Goal: Task Accomplishment & Management: Manage account settings

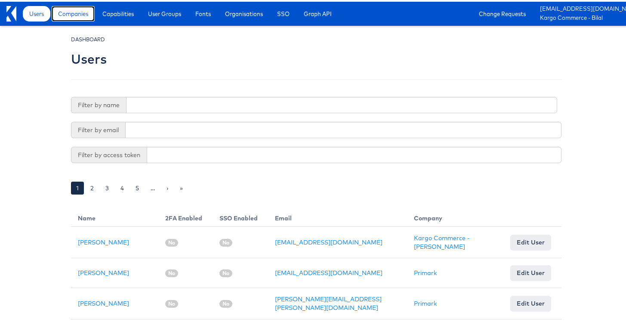
click at [83, 13] on span "Companies" at bounding box center [73, 12] width 30 height 9
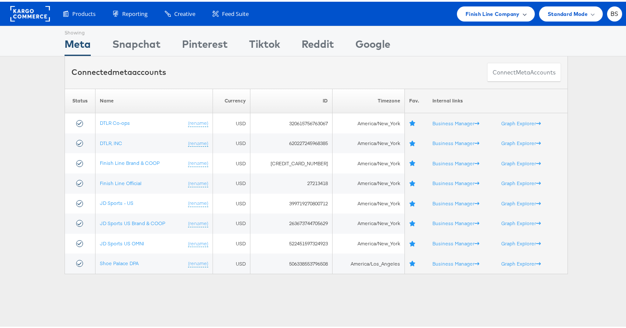
click at [477, 18] on div "Finish Line Company" at bounding box center [496, 12] width 78 height 15
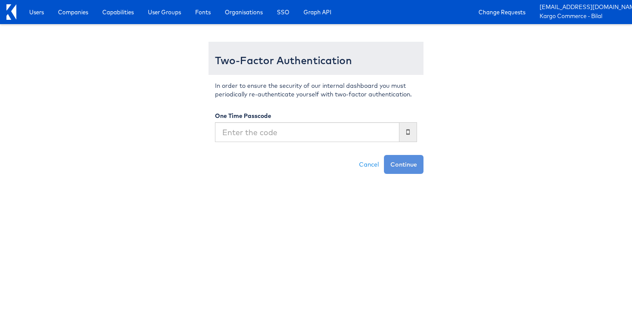
click at [341, 124] on input "text" at bounding box center [307, 132] width 185 height 20
click at [344, 138] on input "text" at bounding box center [307, 132] width 185 height 20
type input "469436"
click at [384, 155] on button "Continue" at bounding box center [404, 164] width 40 height 19
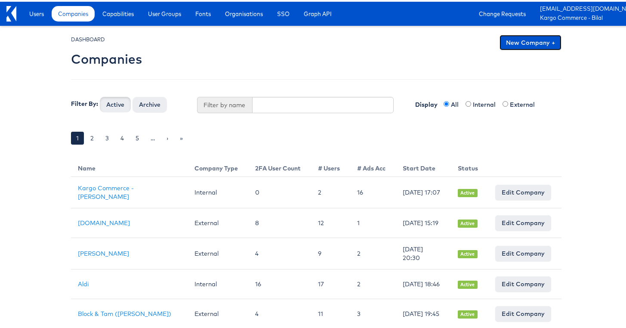
click at [532, 46] on link "New Company +" at bounding box center [530, 40] width 62 height 15
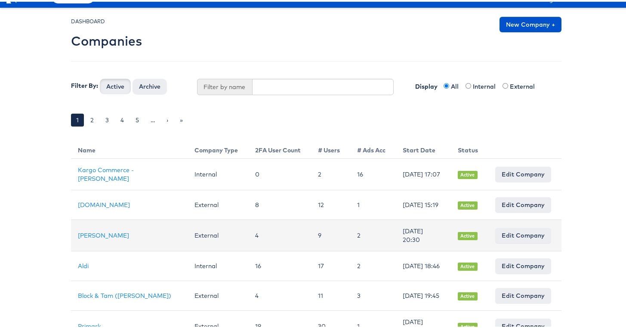
scroll to position [31, 0]
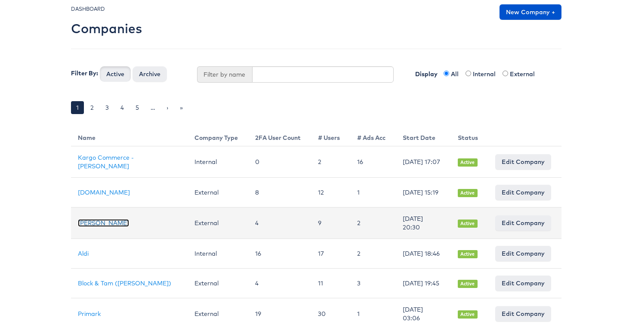
click at [81, 223] on link "[PERSON_NAME]" at bounding box center [103, 221] width 51 height 8
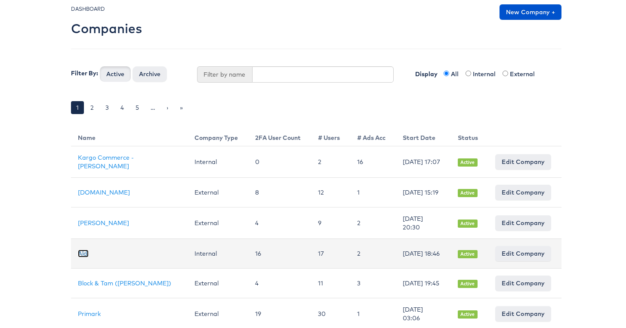
click at [82, 255] on link "Aldi" at bounding box center [83, 252] width 11 height 8
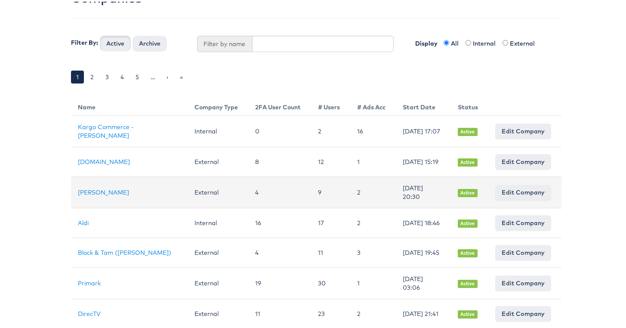
scroll to position [0, 0]
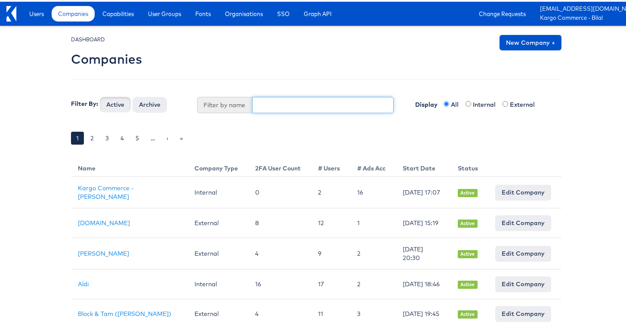
click at [262, 105] on input "text" at bounding box center [323, 103] width 142 height 16
type input "urban"
click at [100, 95] on button "Active" at bounding box center [115, 102] width 31 height 15
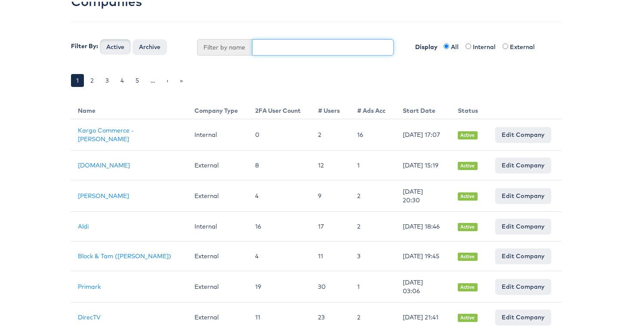
scroll to position [58, 0]
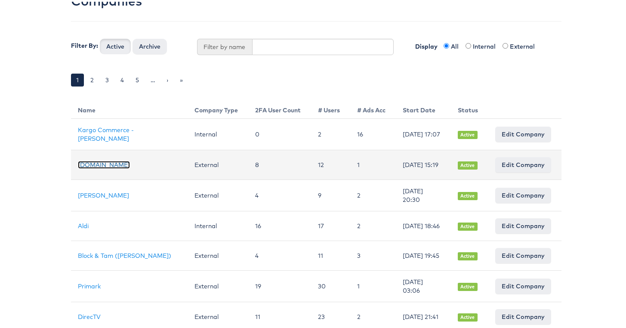
click at [78, 167] on link "Cars.com" at bounding box center [104, 163] width 52 height 8
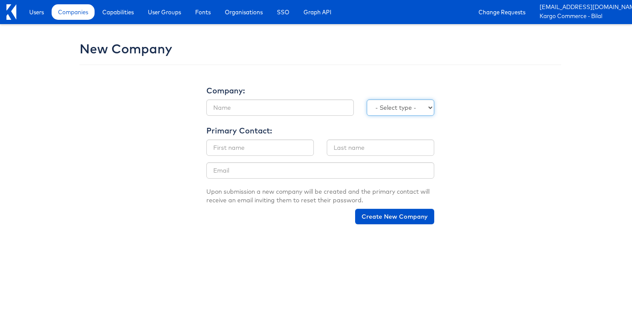
click at [415, 113] on select "- Select type - Internal External" at bounding box center [401, 107] width 68 height 16
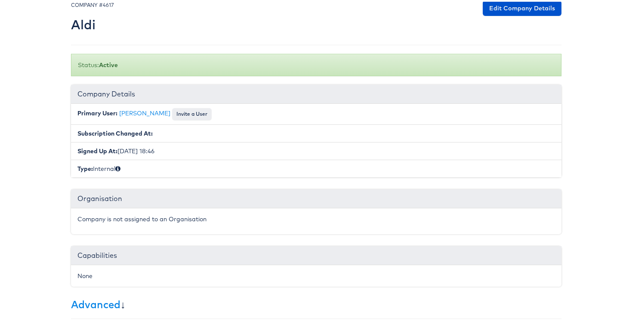
scroll to position [89, 0]
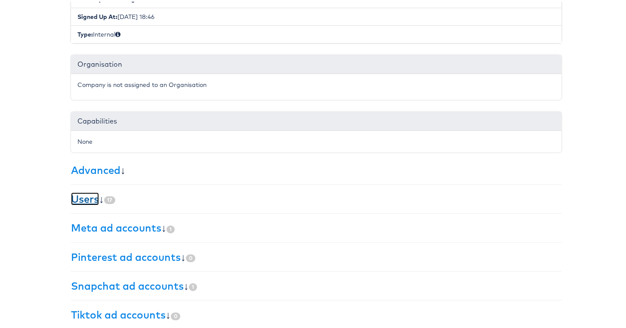
click at [87, 202] on link "Users" at bounding box center [85, 197] width 28 height 13
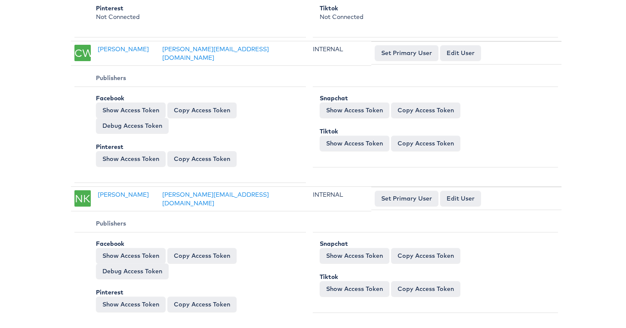
scroll to position [2580, 0]
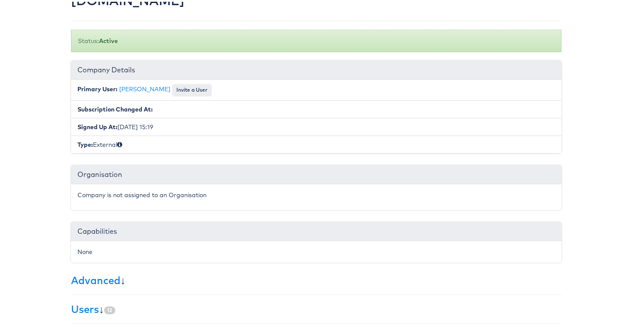
scroll to position [177, 0]
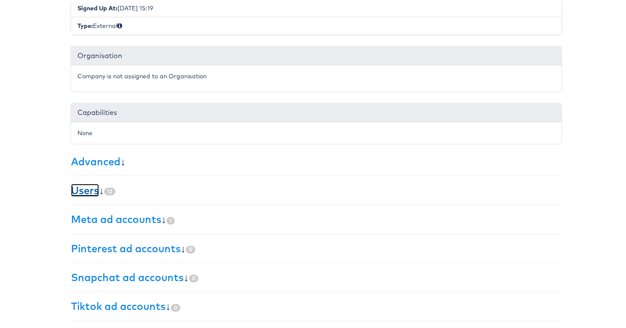
click at [79, 191] on link "Users" at bounding box center [85, 188] width 28 height 13
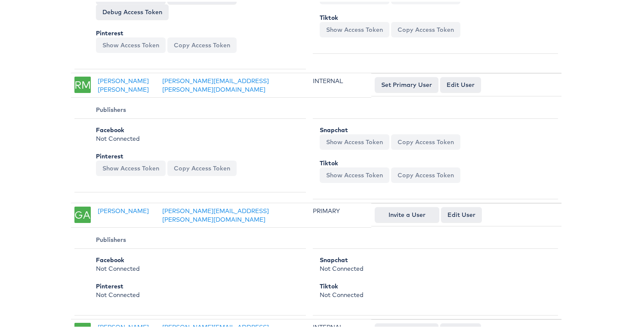
scroll to position [513, 0]
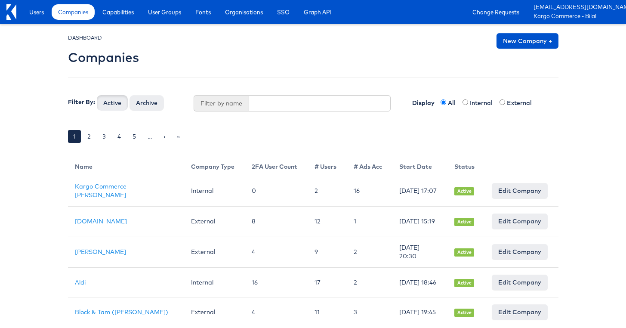
scroll to position [58, 0]
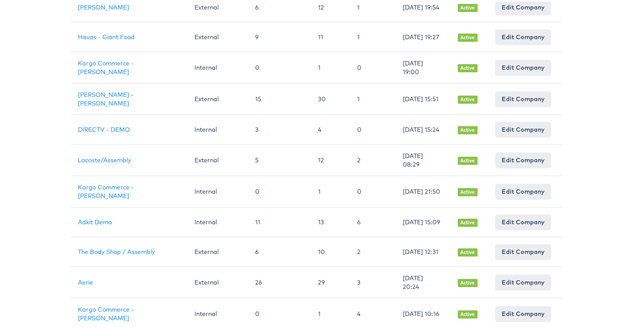
scroll to position [657, 0]
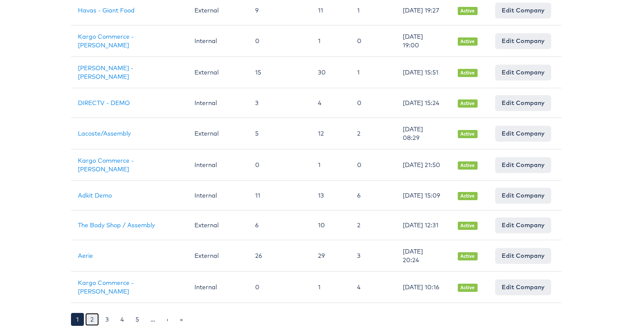
click at [87, 316] on link "2" at bounding box center [92, 317] width 14 height 13
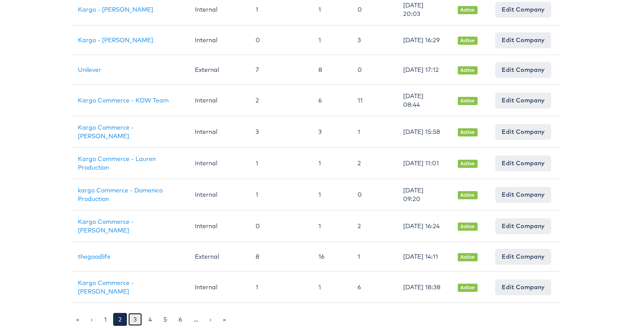
click at [131, 320] on link "3" at bounding box center [135, 317] width 14 height 13
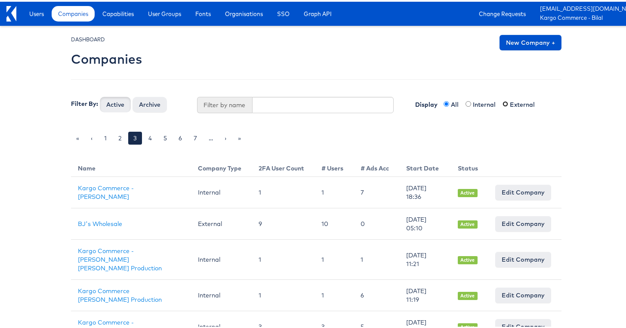
click at [502, 102] on input "radio" at bounding box center [505, 102] width 6 height 6
radio input "true"
radio input "false"
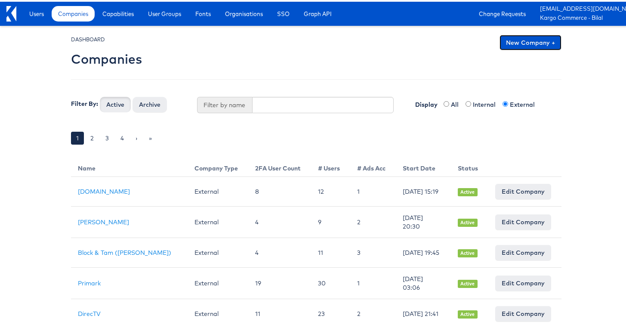
click at [538, 41] on link "New Company +" at bounding box center [530, 40] width 62 height 15
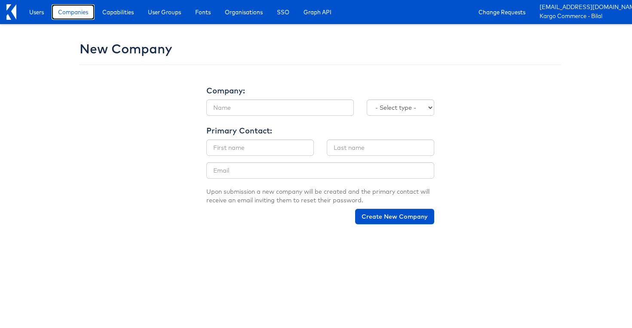
click at [86, 14] on span "Companies" at bounding box center [73, 12] width 30 height 9
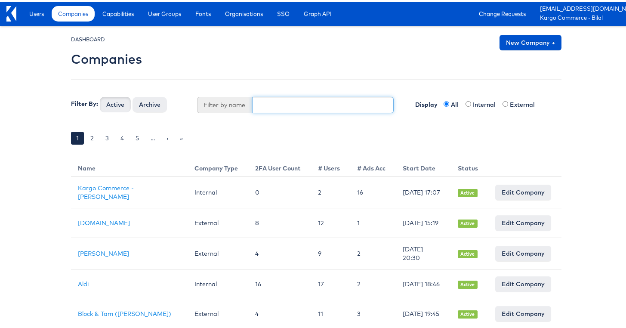
click at [255, 101] on input "text" at bounding box center [323, 103] width 142 height 16
type input "thegoodlife"
click at [100, 95] on button "Active" at bounding box center [115, 102] width 31 height 15
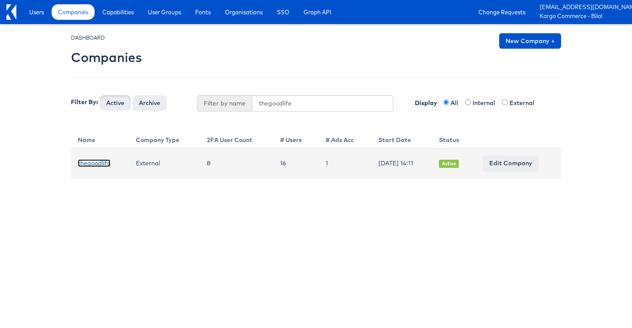
click at [102, 162] on link "thegoodlife" at bounding box center [94, 163] width 33 height 8
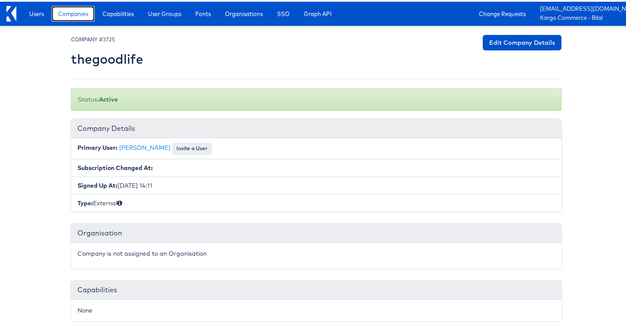
click at [91, 8] on link "Companies" at bounding box center [73, 11] width 43 height 15
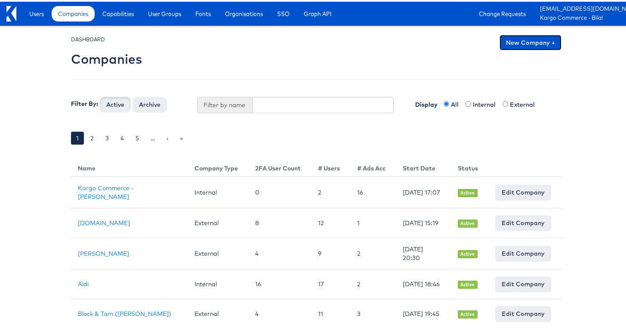
click at [554, 39] on link "New Company +" at bounding box center [530, 40] width 62 height 15
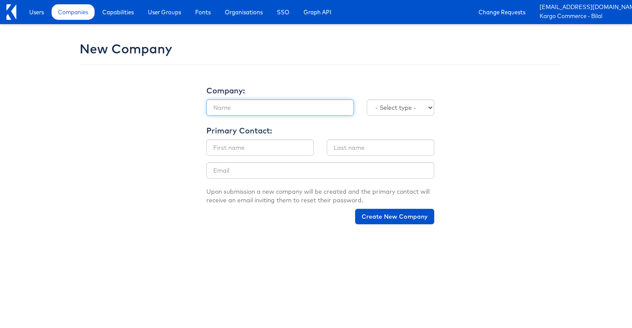
click at [244, 105] on input "text" at bounding box center [280, 107] width 148 height 16
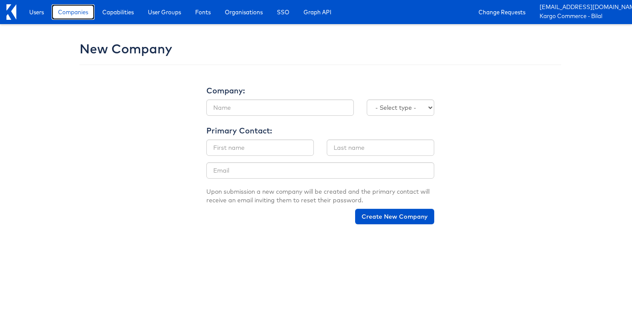
click at [80, 18] on link "Companies" at bounding box center [73, 11] width 43 height 15
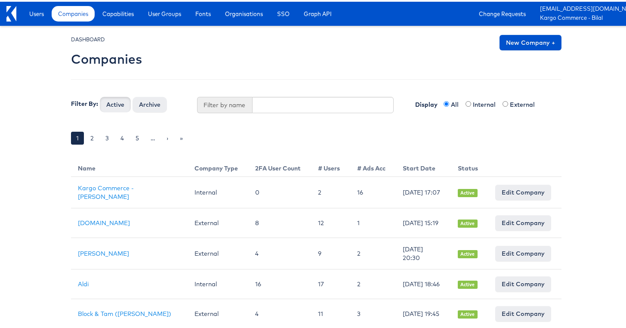
click at [475, 101] on label "Internal" at bounding box center [487, 102] width 28 height 9
click at [465, 104] on input "radio" at bounding box center [468, 102] width 6 height 6
radio input "true"
radio input "false"
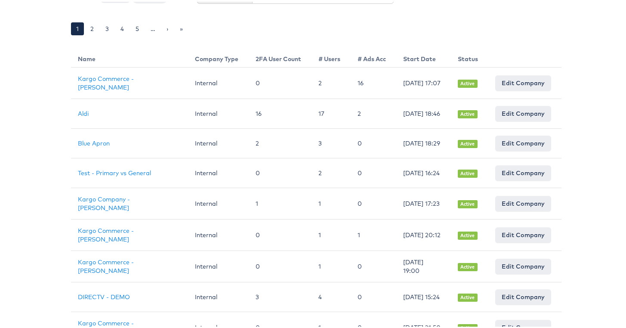
scroll to position [105, 0]
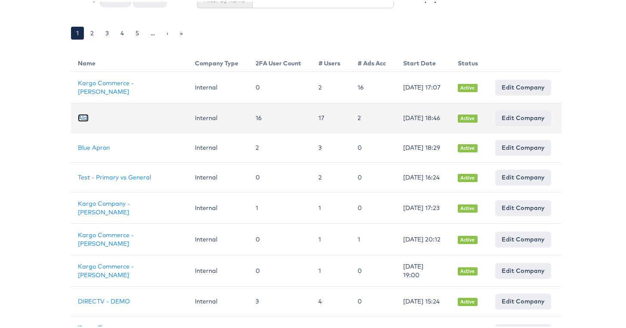
click at [83, 113] on link "Aldi" at bounding box center [83, 116] width 11 height 8
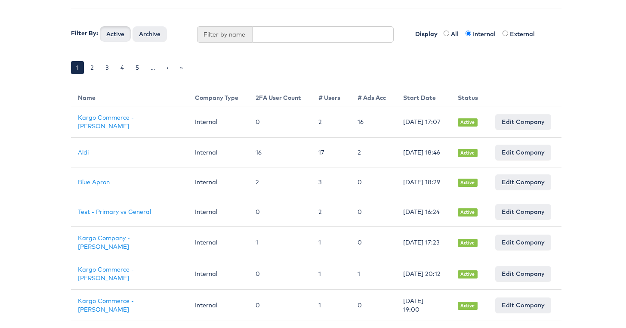
scroll to position [0, 0]
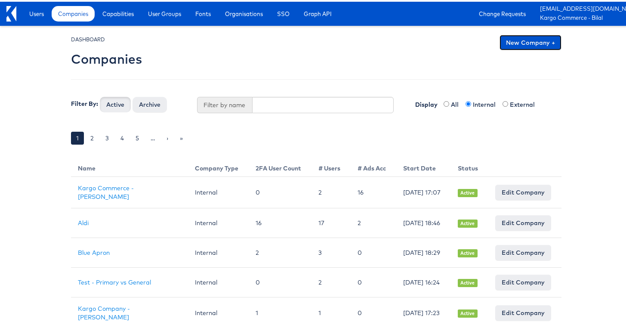
click at [536, 44] on link "New Company +" at bounding box center [530, 40] width 62 height 15
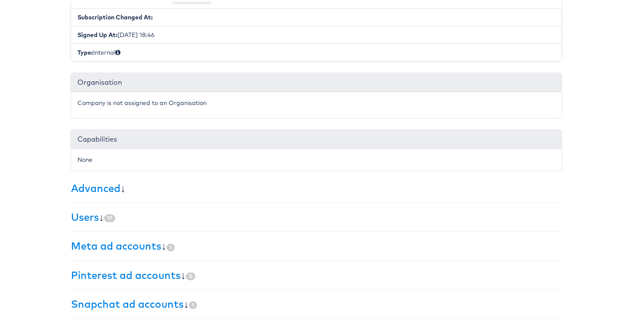
scroll to position [177, 0]
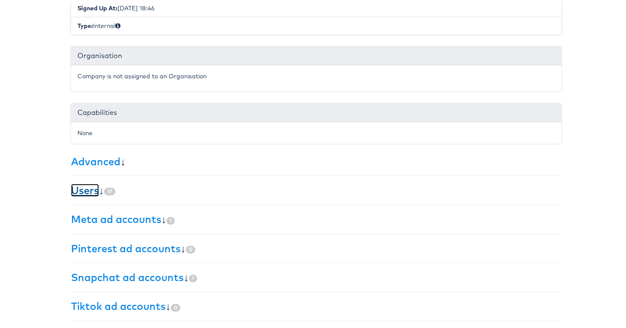
click at [91, 189] on link "Users" at bounding box center [85, 188] width 28 height 13
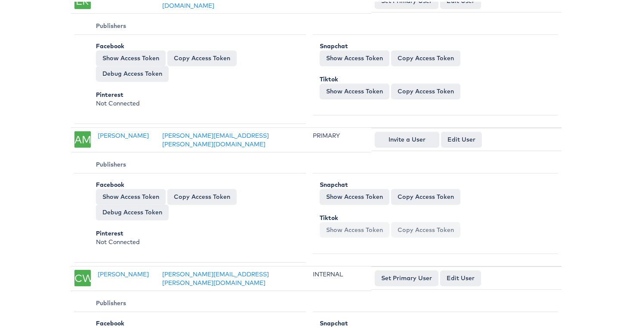
scroll to position [713, 0]
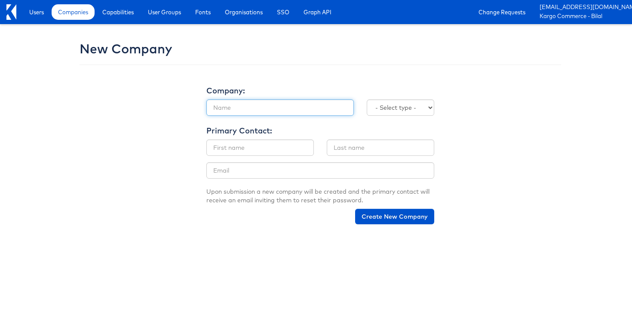
click at [318, 99] on input "text" at bounding box center [280, 107] width 148 height 16
type input "Boot Barn"
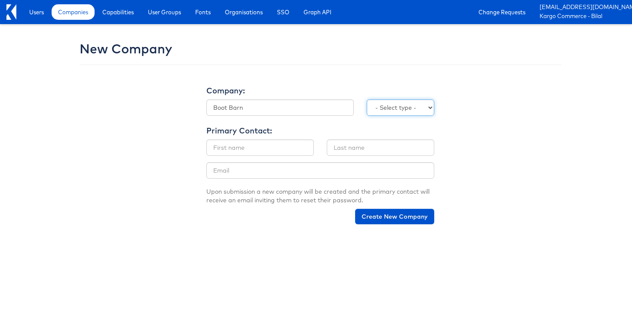
click at [412, 108] on select "- Select type - Internal External" at bounding box center [401, 107] width 68 height 16
select select "EXTERNAL"
click at [240, 150] on input "text" at bounding box center [260, 147] width 108 height 16
type input "Bilal"
type input "Shreidi"
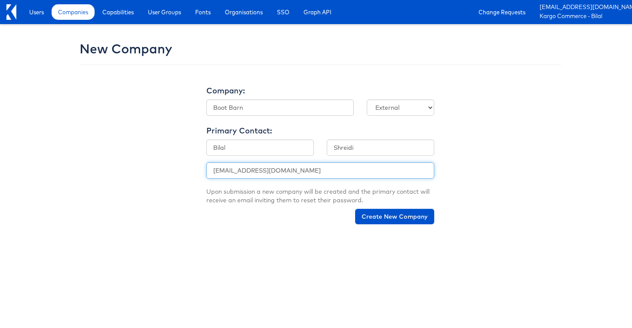
click at [290, 167] on input "bilal.shreidi+bootbarn@gmail.com" at bounding box center [320, 170] width 228 height 16
type input "bilal.shreidi+bootbarn@kargo.com"
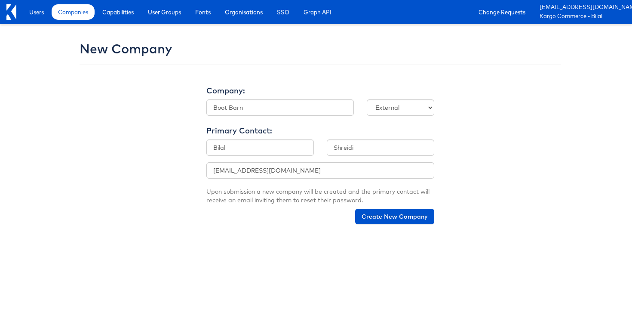
click at [193, 229] on div "New Company Company: Company Name Boot Barn Company Type - Select type - Intern…" at bounding box center [316, 131] width 503 height 197
click at [407, 214] on button "Create New Company" at bounding box center [394, 216] width 79 height 15
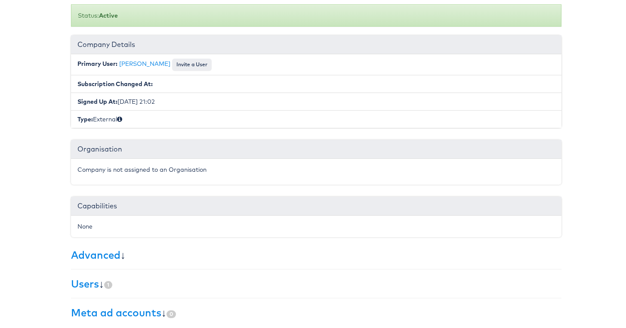
scroll to position [205, 0]
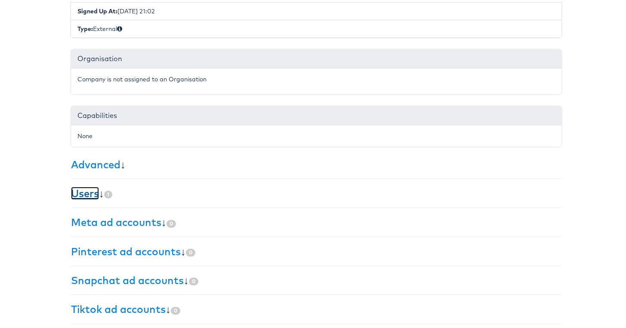
click at [94, 188] on link "Users" at bounding box center [85, 191] width 28 height 13
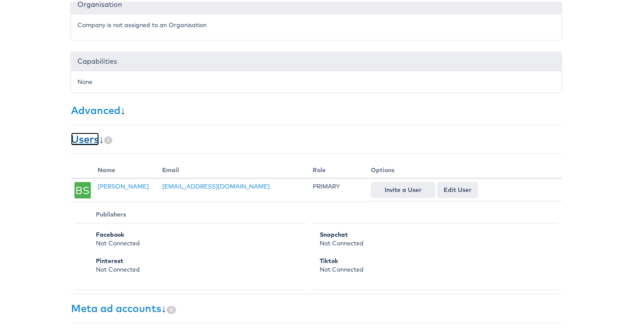
scroll to position [264, 0]
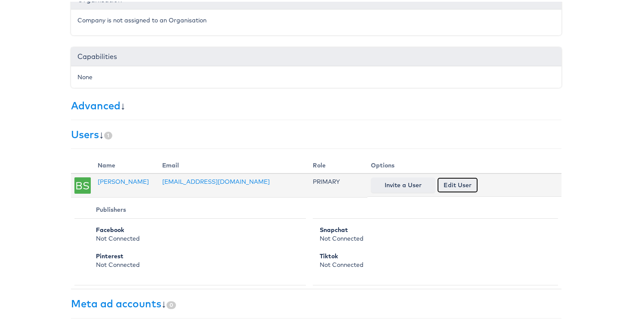
click at [466, 186] on link "Edit User" at bounding box center [457, 182] width 41 height 15
click at [420, 183] on button "Invite a User" at bounding box center [403, 182] width 65 height 15
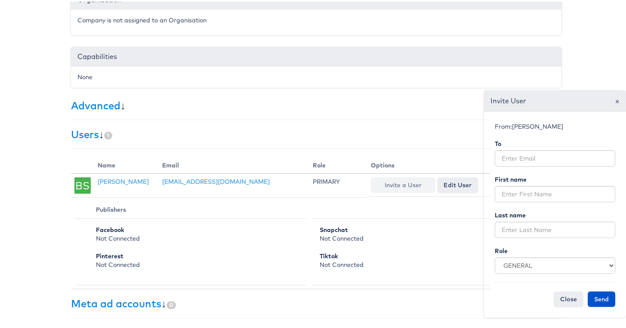
click at [615, 102] on span "×" at bounding box center [617, 99] width 5 height 12
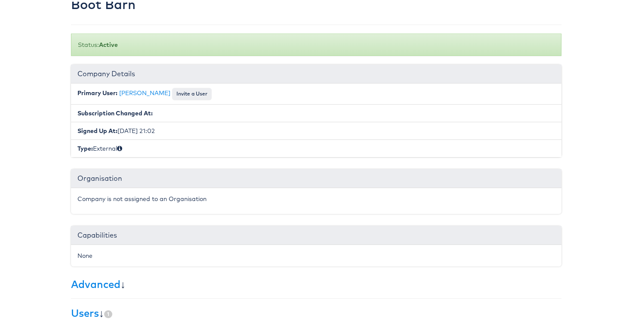
scroll to position [0, 0]
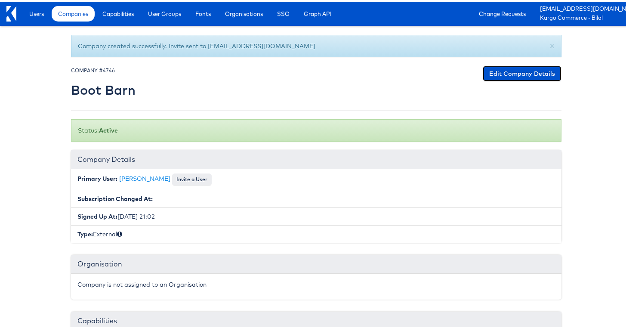
click at [541, 67] on link "Edit Company Details" at bounding box center [522, 71] width 79 height 15
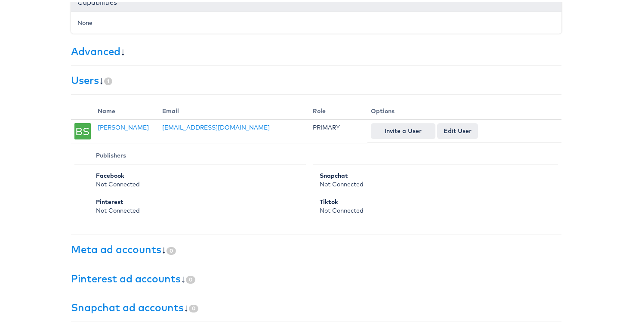
scroll to position [348, 0]
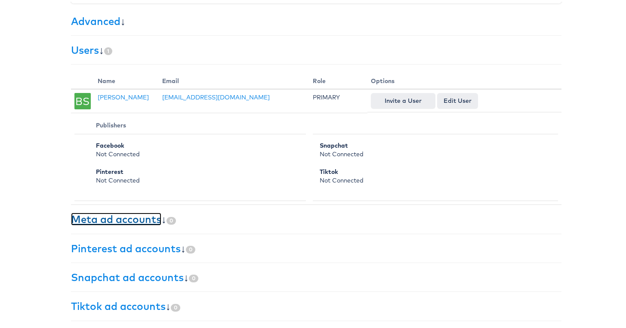
click at [139, 216] on link "Meta ad accounts" at bounding box center [116, 217] width 90 height 13
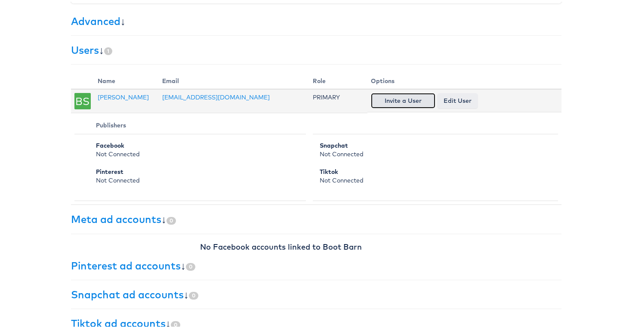
click at [393, 104] on button "Invite a User" at bounding box center [403, 98] width 65 height 15
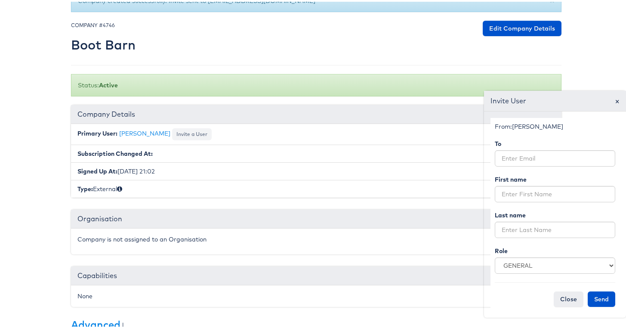
scroll to position [0, 0]
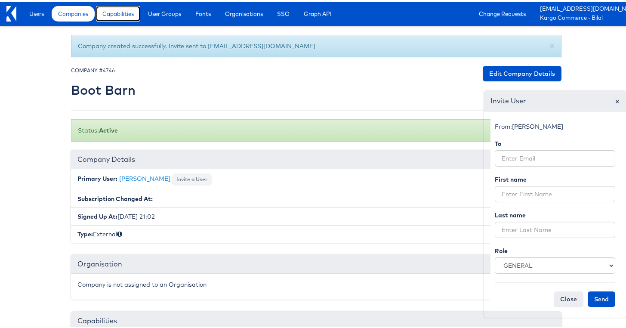
click at [127, 13] on span "Capabilities" at bounding box center [117, 12] width 31 height 9
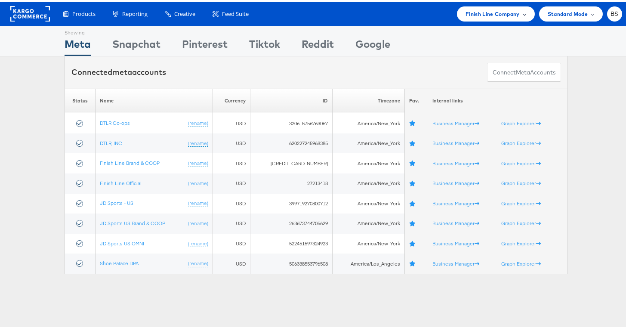
click at [465, 11] on span "Finish Line Company" at bounding box center [492, 12] width 54 height 9
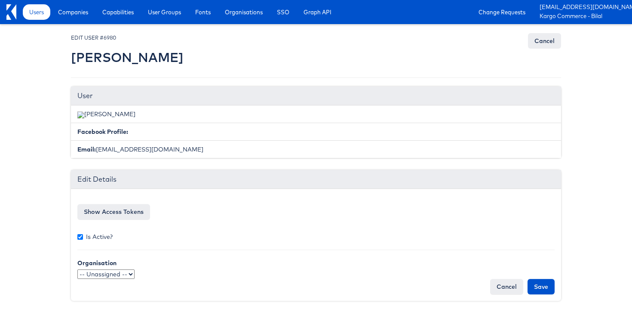
click at [159, 147] on li "Email: [EMAIL_ADDRESS][DOMAIN_NAME]" at bounding box center [316, 149] width 490 height 18
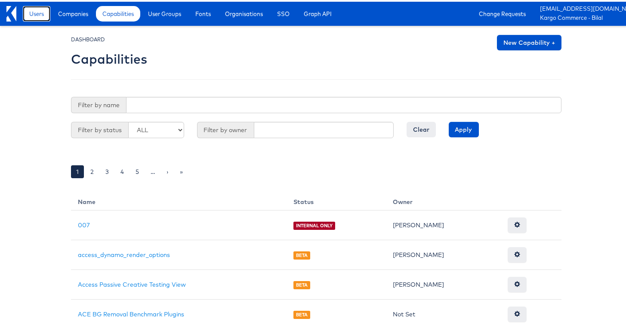
click at [41, 17] on link "Users" at bounding box center [37, 11] width 28 height 15
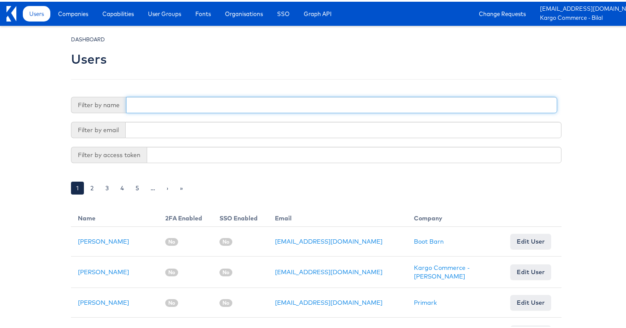
click at [260, 109] on input "text" at bounding box center [341, 103] width 431 height 16
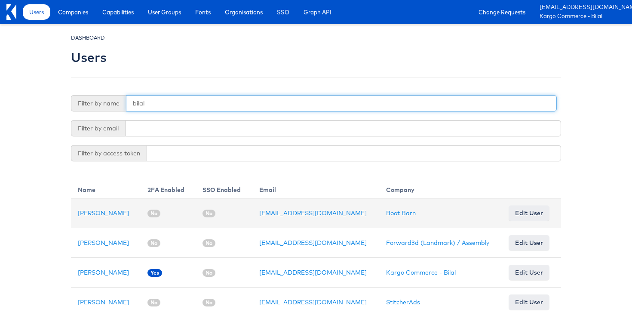
type input "bilal"
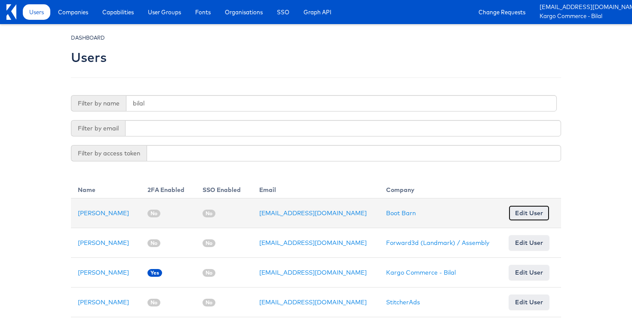
click at [531, 212] on link "Edit User" at bounding box center [529, 212] width 41 height 15
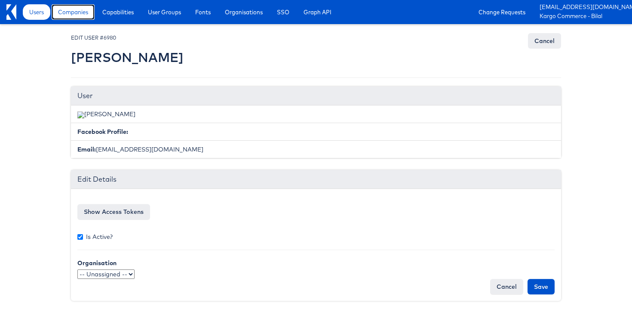
click at [88, 11] on span "Companies" at bounding box center [73, 12] width 30 height 9
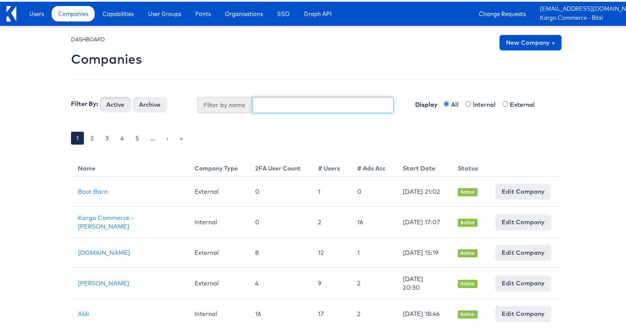
click at [259, 107] on input "text" at bounding box center [323, 103] width 142 height 16
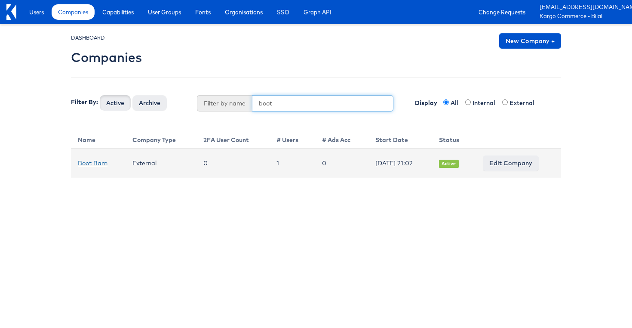
type input "boot"
click at [88, 162] on link "Boot Barn" at bounding box center [93, 163] width 30 height 8
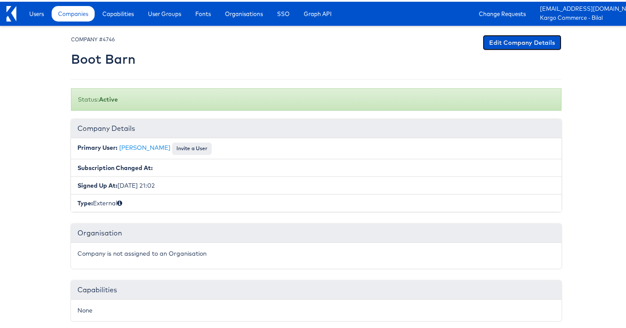
click at [502, 36] on link "Edit Company Details" at bounding box center [522, 40] width 79 height 15
click at [508, 37] on link "Edit Company Details" at bounding box center [522, 40] width 79 height 15
click at [172, 147] on button "Invite a User" at bounding box center [192, 147] width 40 height 12
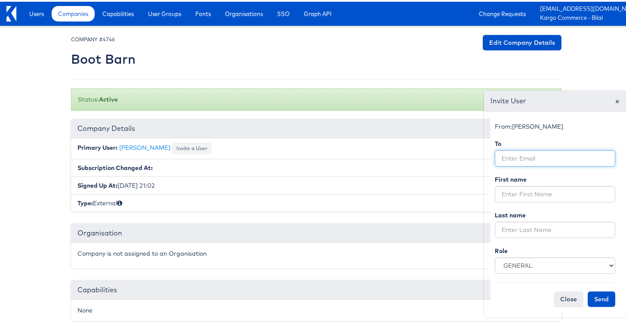
click at [519, 160] on input "email" at bounding box center [555, 156] width 120 height 16
click at [615, 101] on span "×" at bounding box center [617, 99] width 5 height 12
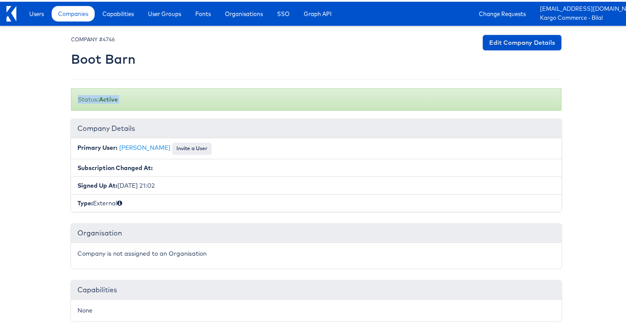
drag, startPoint x: 609, startPoint y: 101, endPoint x: 216, endPoint y: 32, distance: 398.6
click at [222, 33] on body "Users Companies Capabilities User Groups Fonts Organisations SSO Graph API Chan…" at bounding box center [316, 252] width 632 height 505
click at [40, 17] on link "Users" at bounding box center [37, 11] width 28 height 15
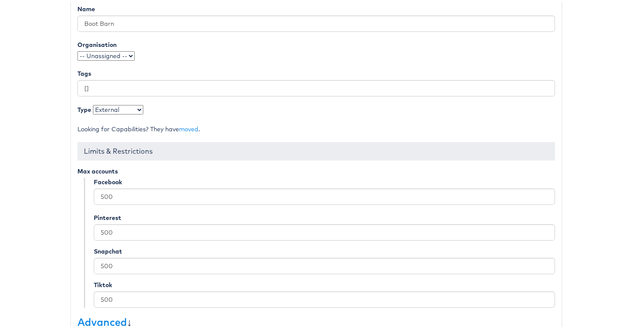
scroll to position [118, 0]
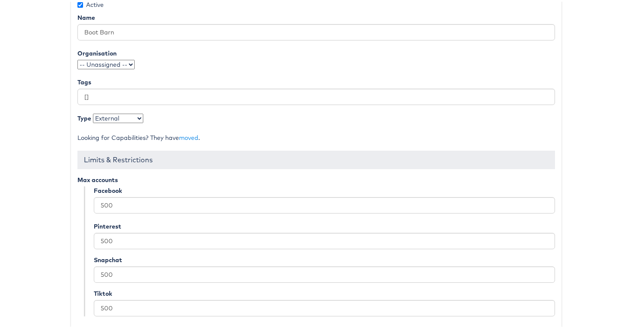
click at [115, 58] on select "-- Unassigned -- qaSSO 124.1test OKTA" at bounding box center [105, 62] width 57 height 9
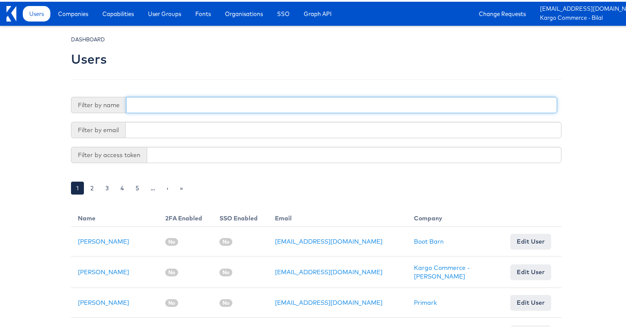
click at [258, 102] on input "text" at bounding box center [341, 103] width 431 height 16
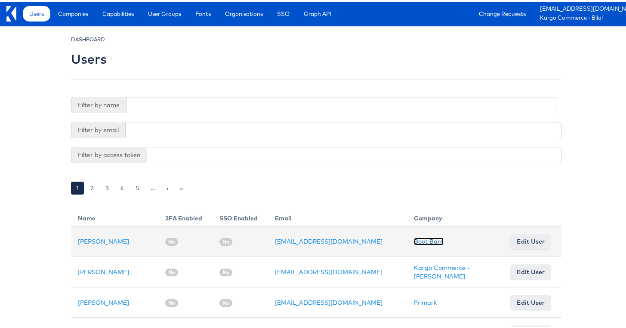
click at [419, 236] on link "Boot Barn" at bounding box center [429, 240] width 30 height 8
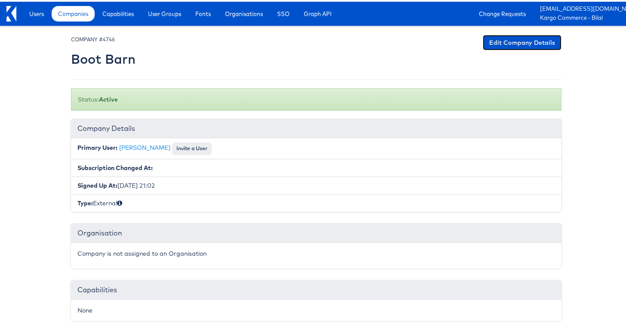
click at [499, 48] on link "Edit Company Details" at bounding box center [522, 40] width 79 height 15
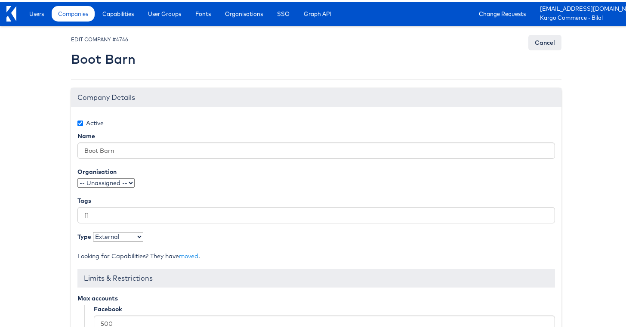
scroll to position [176, 0]
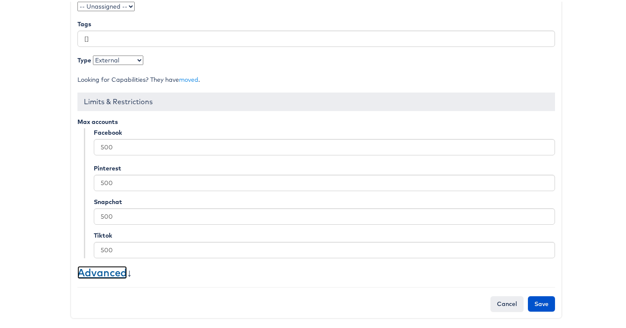
click at [91, 267] on link "Advanced" at bounding box center [101, 270] width 49 height 13
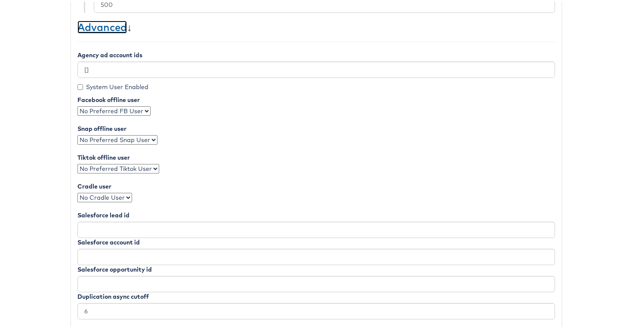
scroll to position [470, 0]
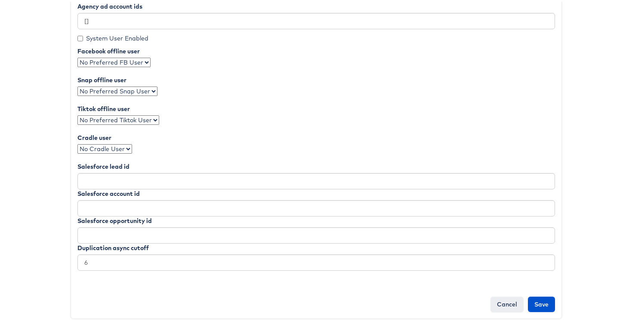
click at [134, 62] on select "No Preferred FB User" at bounding box center [113, 60] width 73 height 9
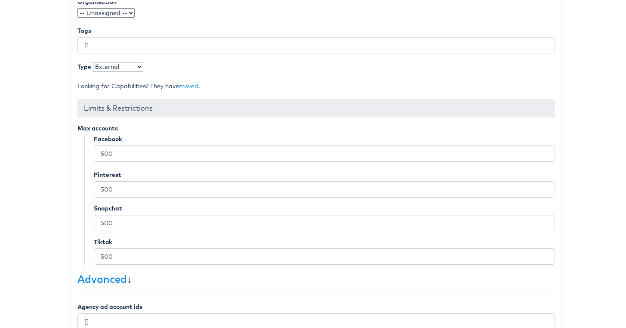
scroll to position [0, 0]
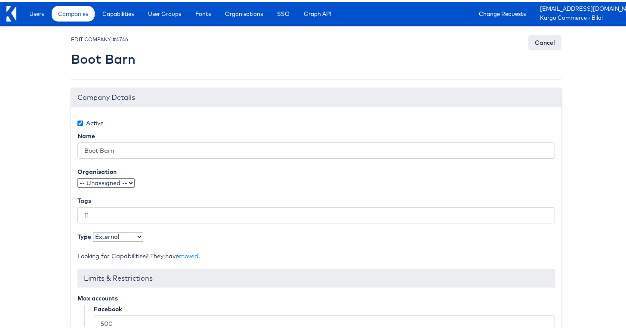
click at [522, 2] on ul "Change Requests [EMAIL_ADDRESS][DOMAIN_NAME] Kargo Commerce - Bilal" at bounding box center [549, 12] width 166 height 24
click at [522, 5] on link "Change Requests" at bounding box center [502, 11] width 60 height 15
click at [71, 12] on span "Companies" at bounding box center [73, 12] width 30 height 9
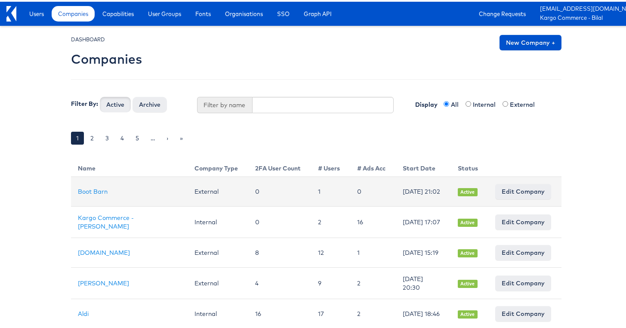
click at [87, 185] on td "Boot Barn" at bounding box center [129, 190] width 117 height 30
click at [87, 191] on link "Boot Barn" at bounding box center [93, 190] width 30 height 8
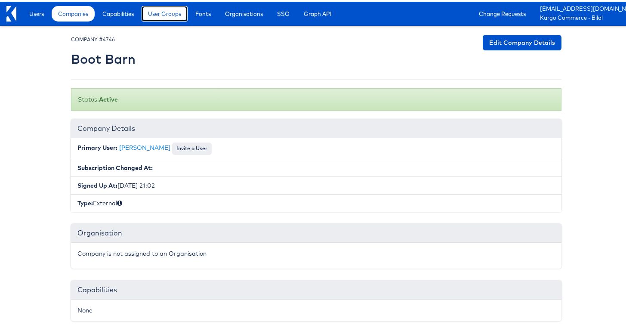
click at [176, 15] on span "User Groups" at bounding box center [164, 12] width 33 height 9
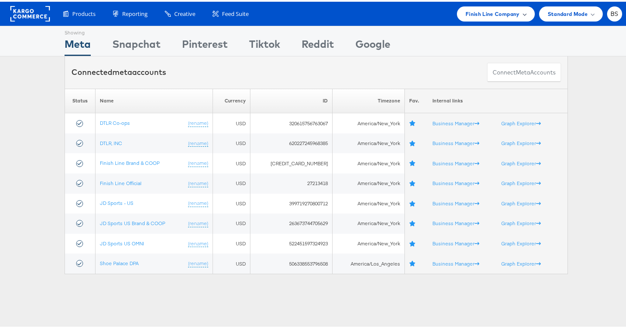
click at [483, 15] on span "Finish Line Company" at bounding box center [492, 12] width 54 height 9
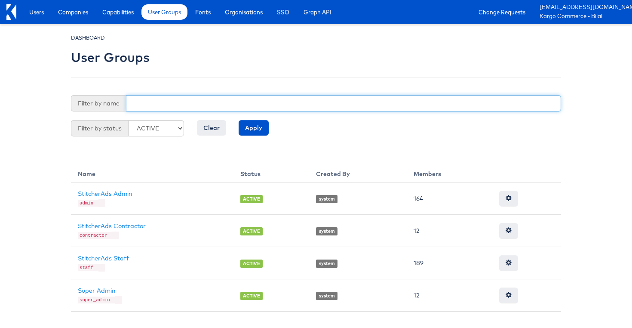
click at [196, 95] on input "text" at bounding box center [343, 103] width 435 height 16
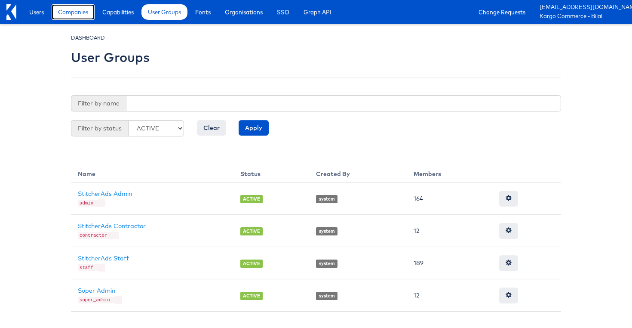
click at [80, 17] on link "Companies" at bounding box center [73, 11] width 43 height 15
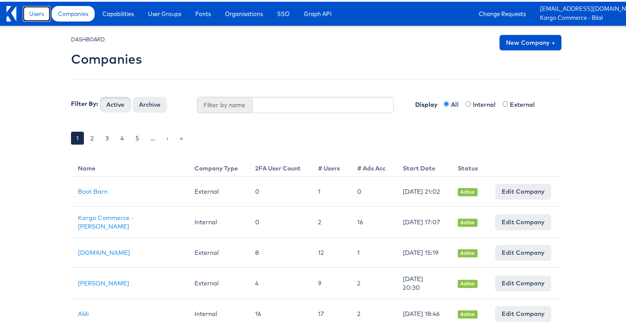
click at [34, 16] on span "Users" at bounding box center [36, 12] width 15 height 9
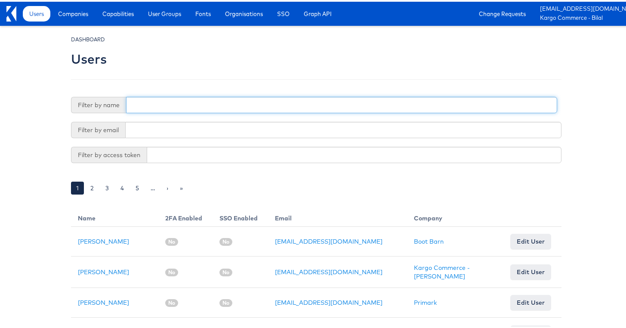
click at [252, 102] on input "text" at bounding box center [341, 103] width 431 height 16
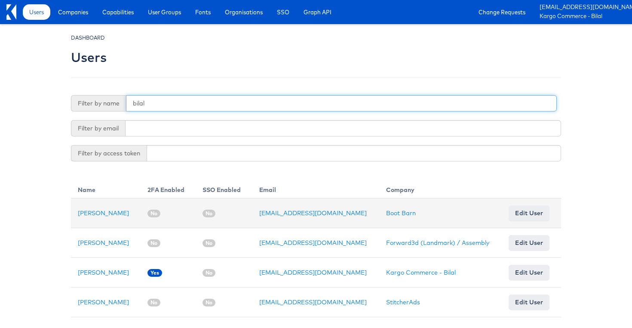
type input "bilal"
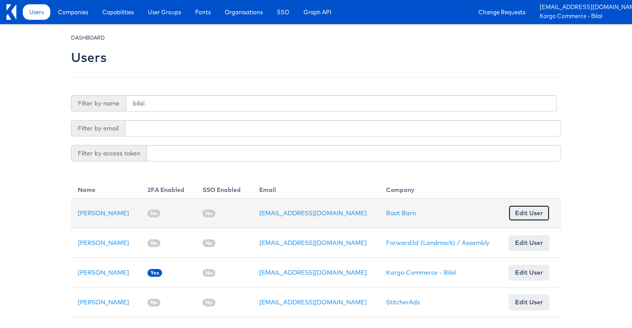
click at [511, 212] on link "Edit User" at bounding box center [529, 212] width 41 height 15
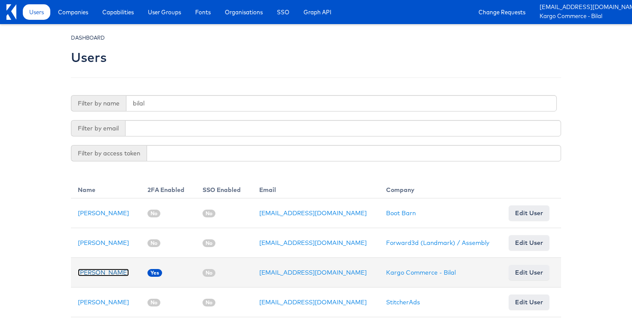
click at [84, 273] on link "[PERSON_NAME]" at bounding box center [103, 272] width 51 height 8
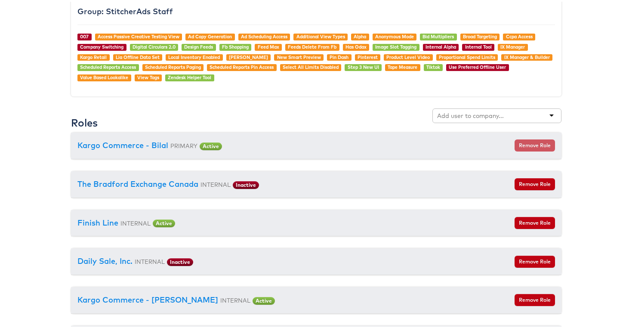
scroll to position [905, 0]
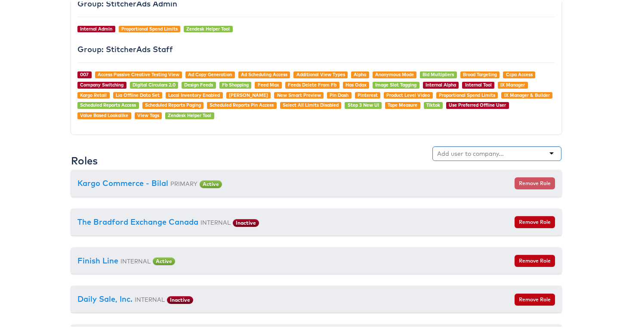
click at [474, 148] on input "text" at bounding box center [471, 152] width 68 height 9
type input "boot"
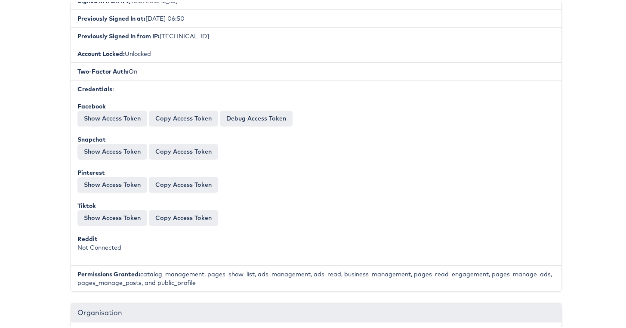
scroll to position [0, 0]
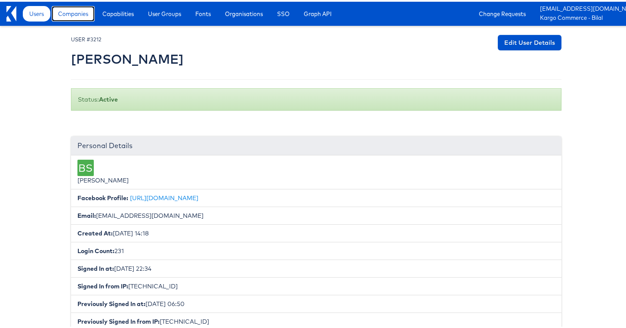
click at [88, 15] on span "Companies" at bounding box center [73, 12] width 30 height 9
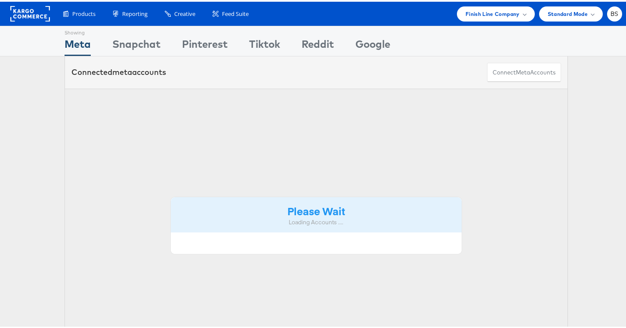
click at [501, 15] on span "Finish Line Company" at bounding box center [492, 12] width 54 height 9
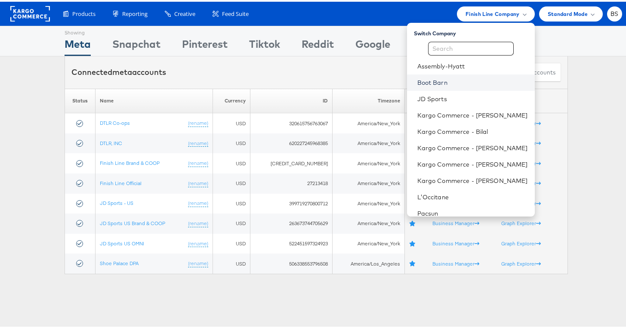
click at [444, 80] on link "Boot Barn" at bounding box center [472, 81] width 111 height 9
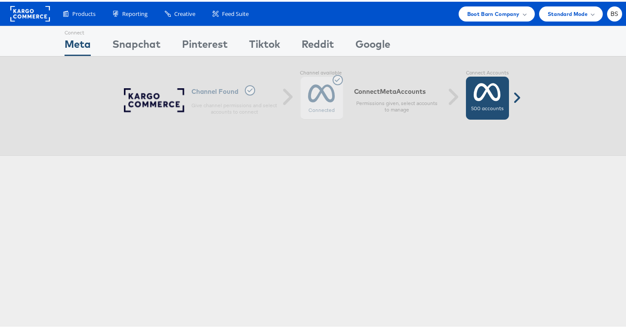
click at [488, 114] on div "500 accounts" at bounding box center [487, 96] width 43 height 43
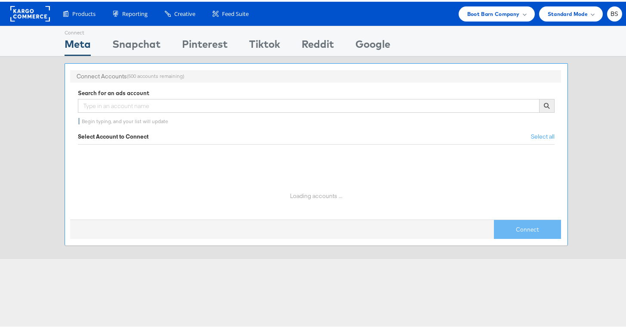
click at [223, 96] on div "Search for an ads account Begin typing, and your list will update" at bounding box center [316, 105] width 477 height 36
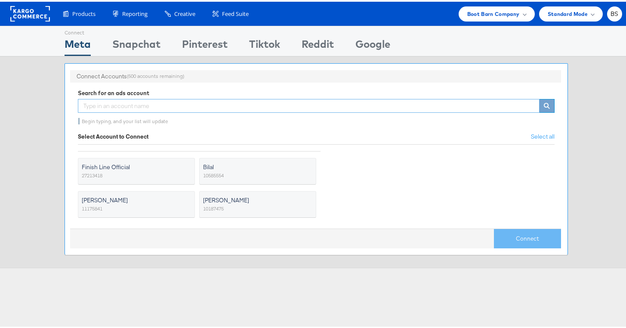
click at [222, 102] on input "text" at bounding box center [309, 104] width 462 height 14
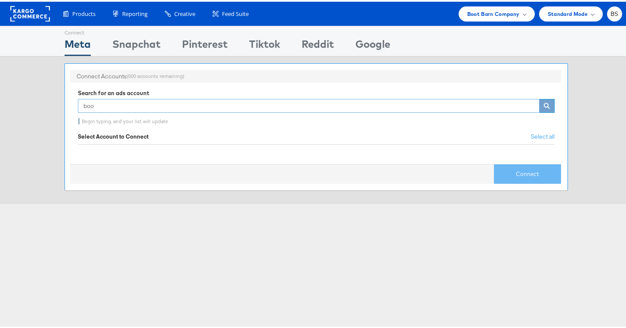
type input "boot"
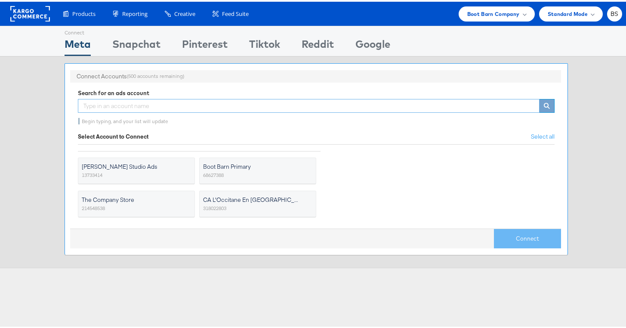
scroll to position [65, 0]
click at [271, 172] on label "Boot Barn Primary 68627388" at bounding box center [257, 170] width 117 height 27
click at [0, 0] on input "Boot Barn Primary 68627388" at bounding box center [0, 0] width 0 height 0
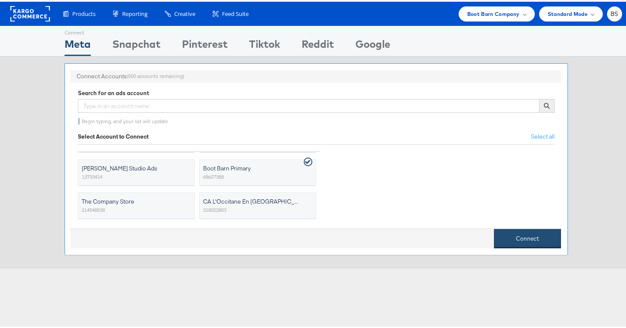
click at [509, 237] on button "Connect" at bounding box center [527, 236] width 67 height 19
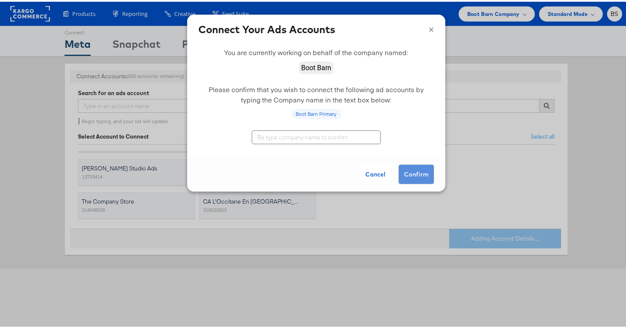
click at [350, 135] on input "text" at bounding box center [316, 136] width 129 height 14
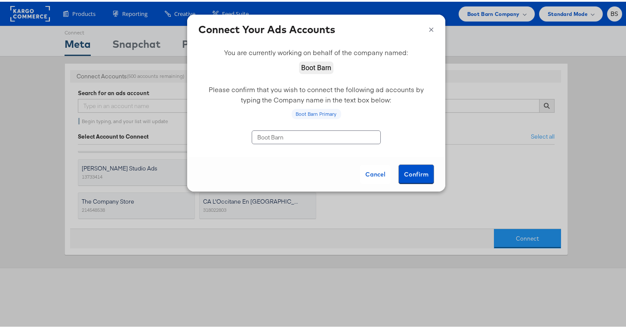
type input "Boot Barn"
click at [412, 169] on button "Confirm" at bounding box center [416, 173] width 36 height 20
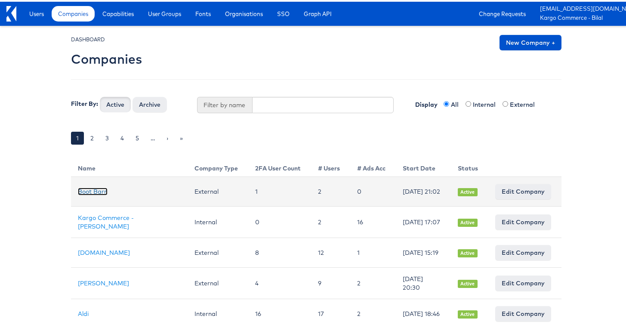
click at [86, 190] on link "Boot Barn" at bounding box center [93, 190] width 30 height 8
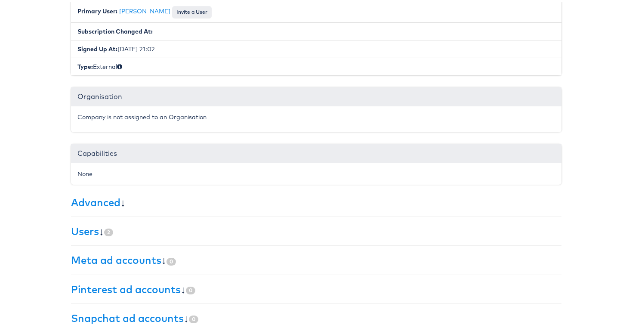
scroll to position [177, 0]
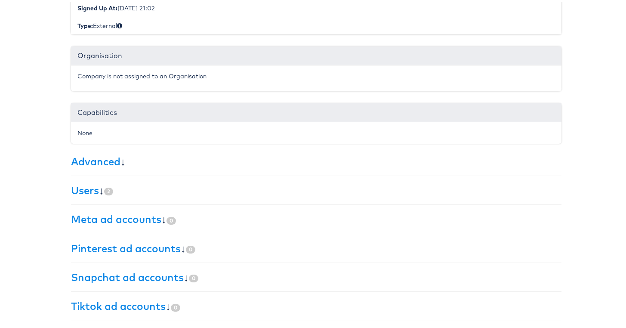
click at [113, 188] on h3 "Users ↓ 2" at bounding box center [316, 188] width 490 height 11
click at [90, 188] on link "Users" at bounding box center [85, 188] width 28 height 13
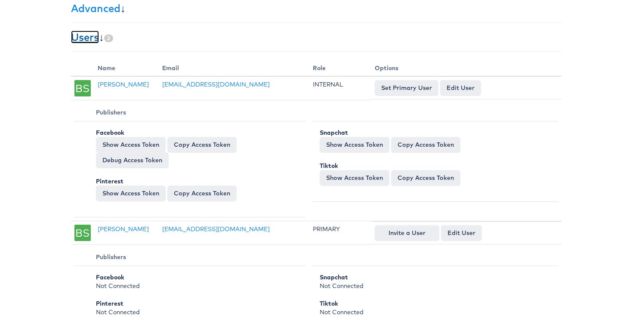
scroll to position [353, 0]
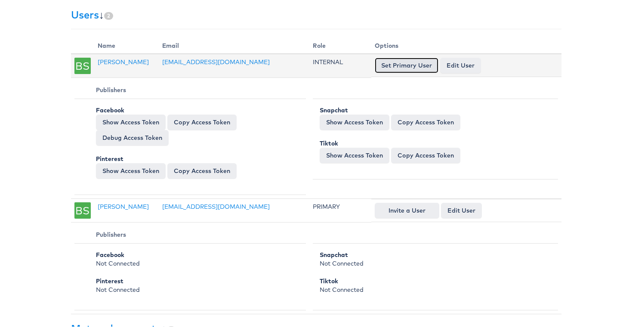
click at [396, 68] on button "Set Primary User" at bounding box center [407, 63] width 64 height 15
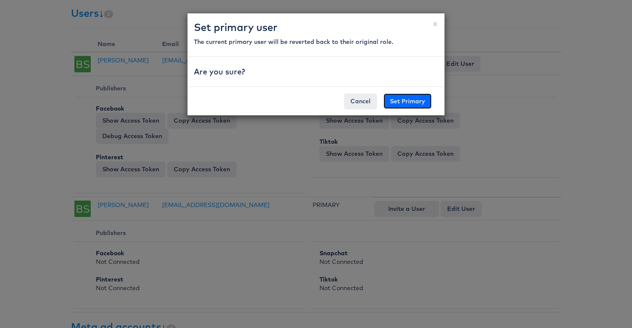
click at [406, 101] on button "Set Primary" at bounding box center [408, 100] width 48 height 15
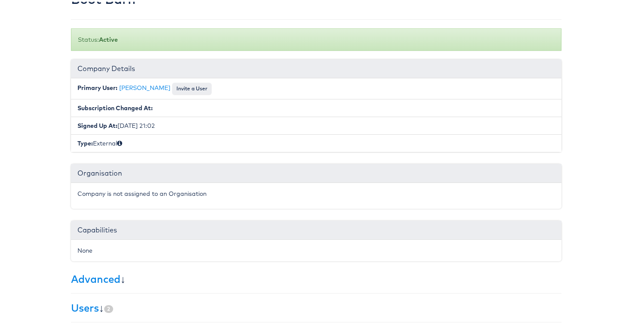
scroll to position [0, 0]
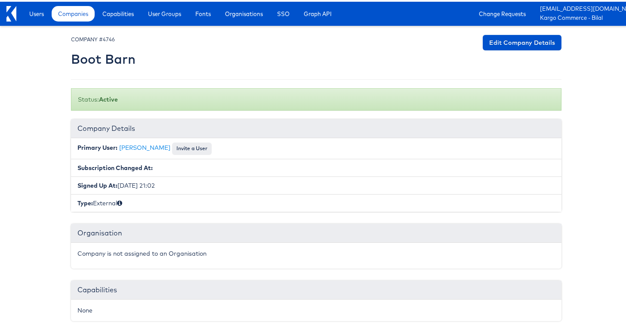
click at [186, 21] on div "Users Companies Capabilities User Groups Fonts Organisations SSO Graph API Chan…" at bounding box center [325, 12] width 614 height 24
click at [36, 9] on span "Users" at bounding box center [36, 12] width 15 height 9
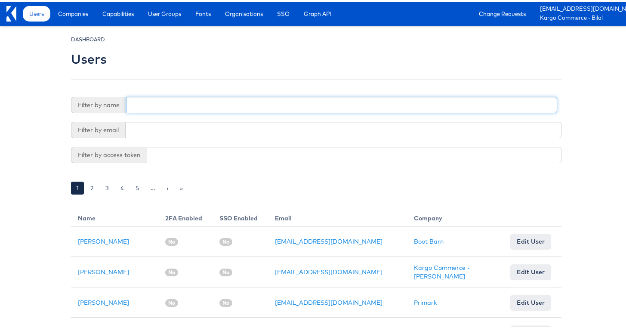
click at [235, 100] on input "text" at bounding box center [341, 103] width 431 height 16
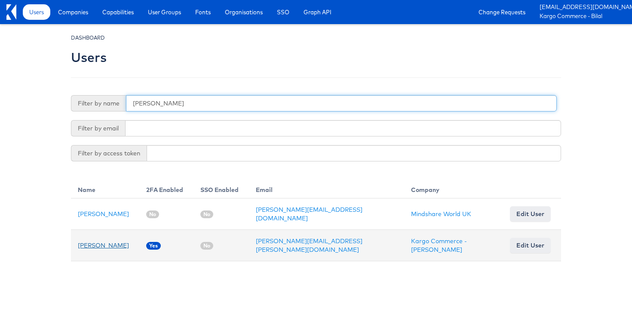
type input "sabrina"
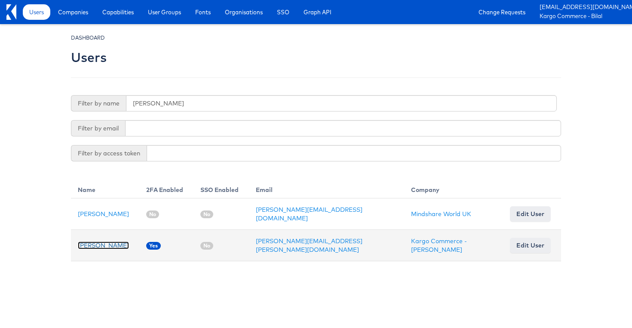
click at [103, 242] on link "Sabrina Pelletier" at bounding box center [103, 245] width 51 height 8
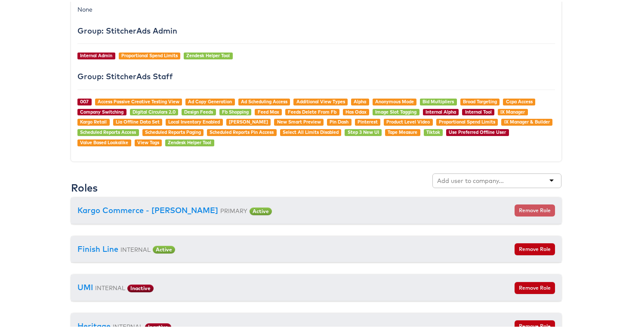
scroll to position [872, 0]
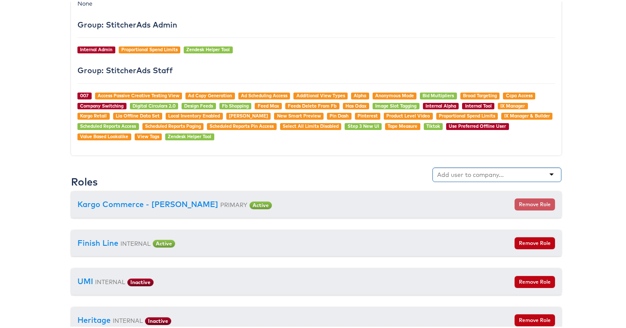
click at [495, 166] on div at bounding box center [496, 173] width 129 height 15
type input "boot"
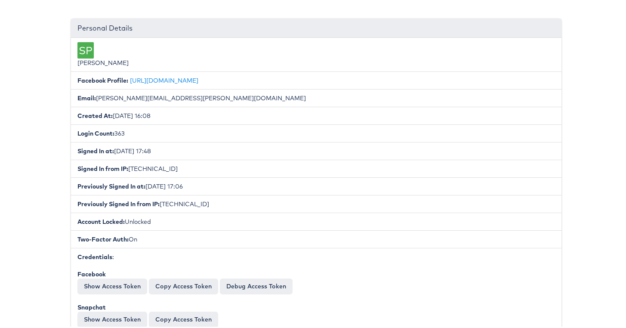
scroll to position [0, 0]
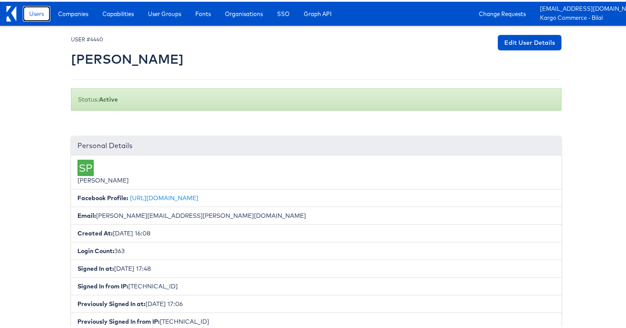
click at [40, 15] on span "Users" at bounding box center [36, 12] width 15 height 9
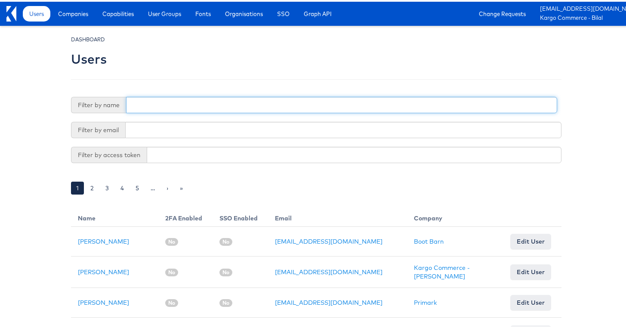
click at [192, 102] on input "text" at bounding box center [341, 103] width 431 height 16
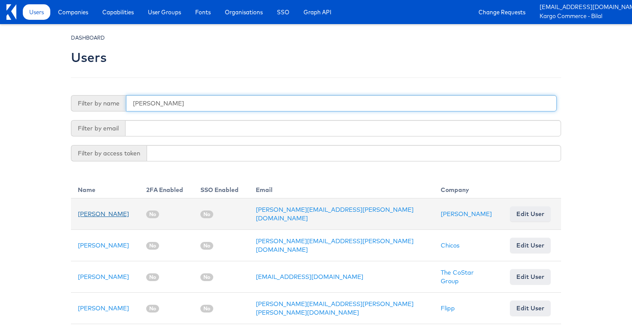
type input "tiffany"
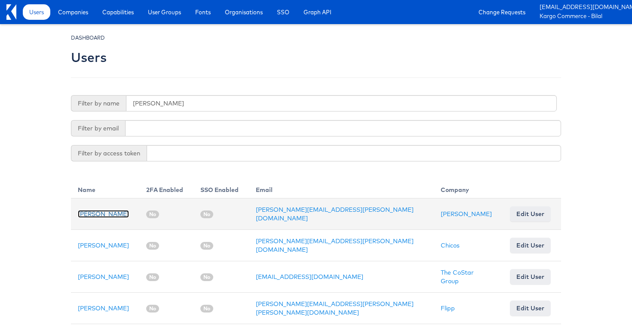
click at [90, 212] on link "Tiffany Chin" at bounding box center [103, 214] width 51 height 8
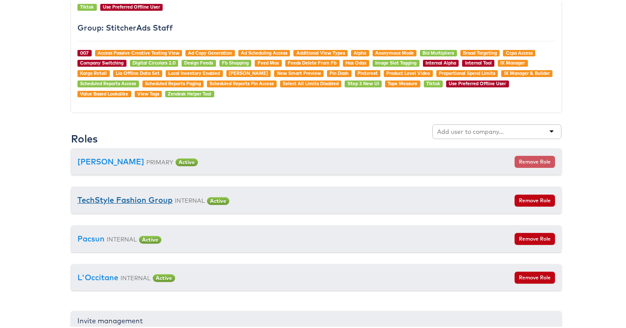
scroll to position [826, 0]
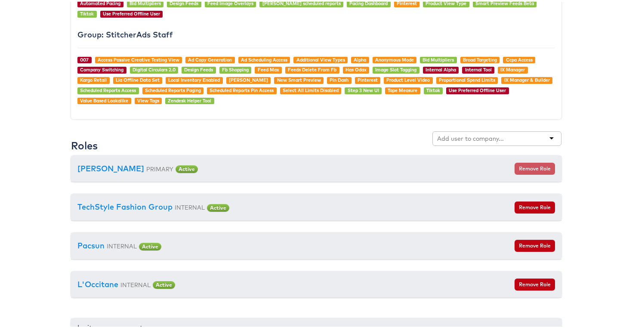
click at [485, 137] on input "text" at bounding box center [471, 136] width 68 height 9
type input "boot"
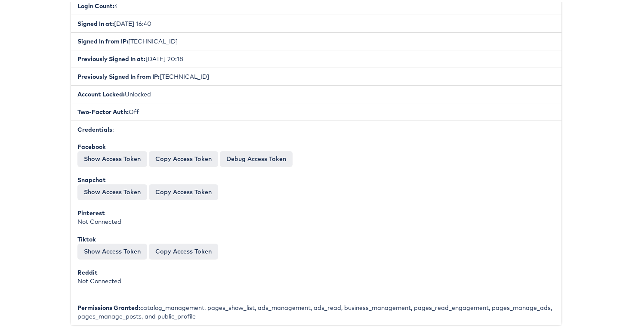
scroll to position [0, 0]
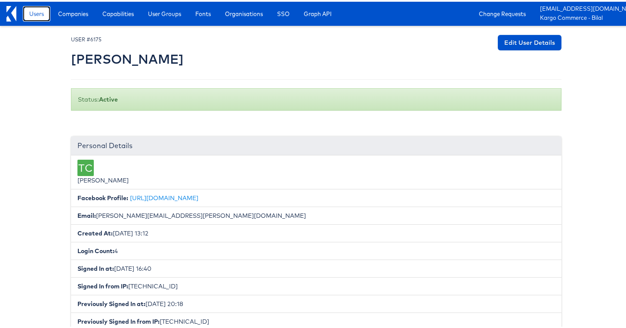
click at [35, 13] on span "Users" at bounding box center [36, 12] width 15 height 9
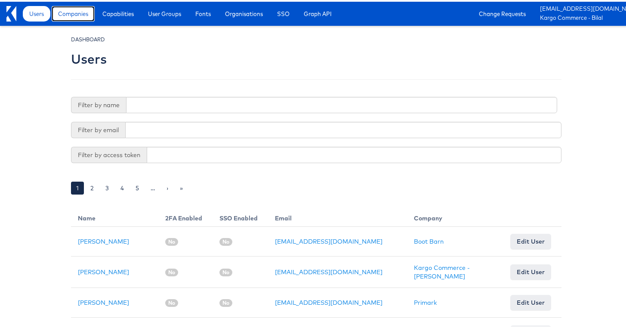
click at [83, 16] on span "Companies" at bounding box center [73, 12] width 30 height 9
